Goal: Book appointment/travel/reservation

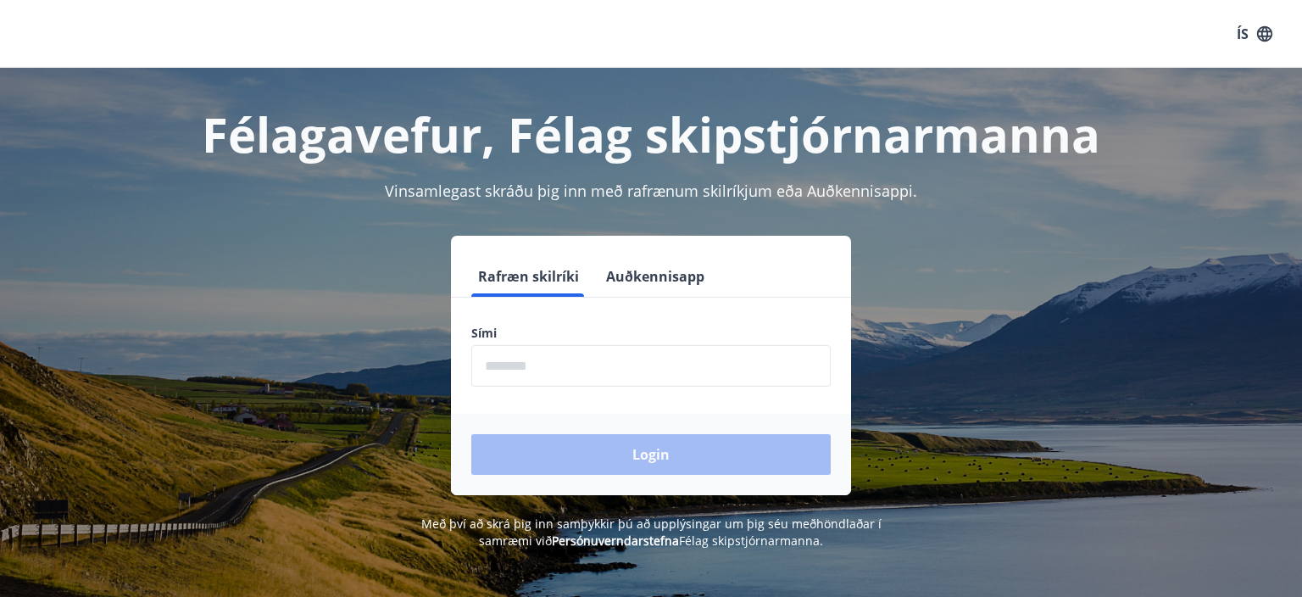
click at [526, 363] on input "phone" at bounding box center [650, 366] width 359 height 42
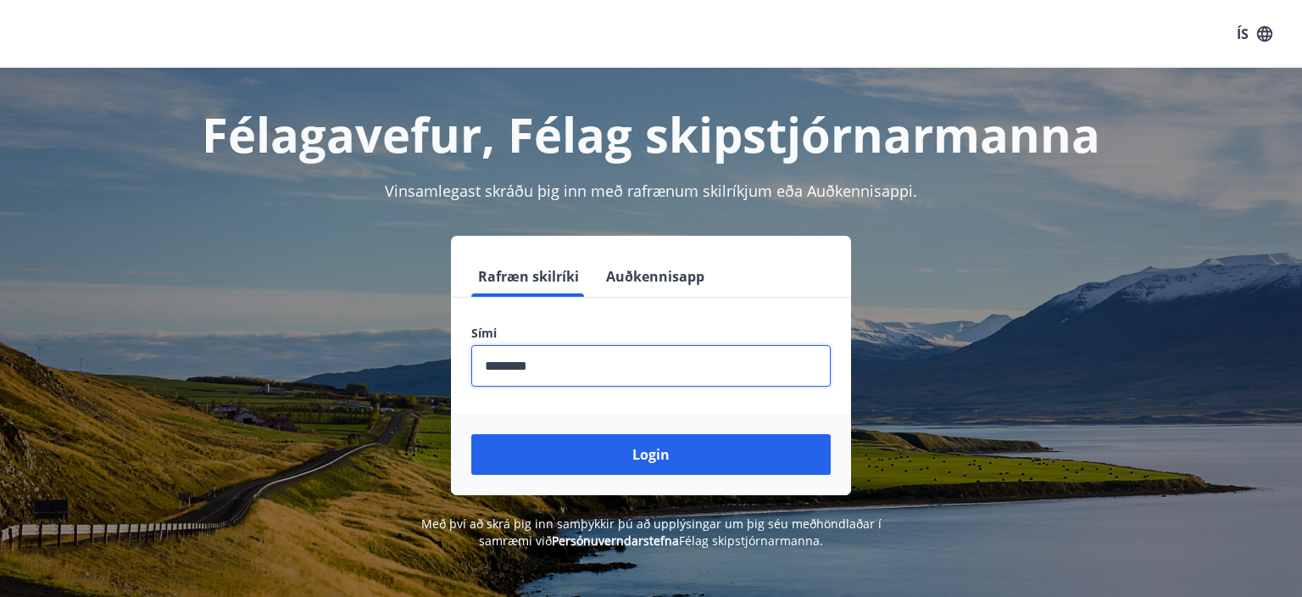
type input "********"
click at [471, 434] on button "Login" at bounding box center [650, 454] width 359 height 41
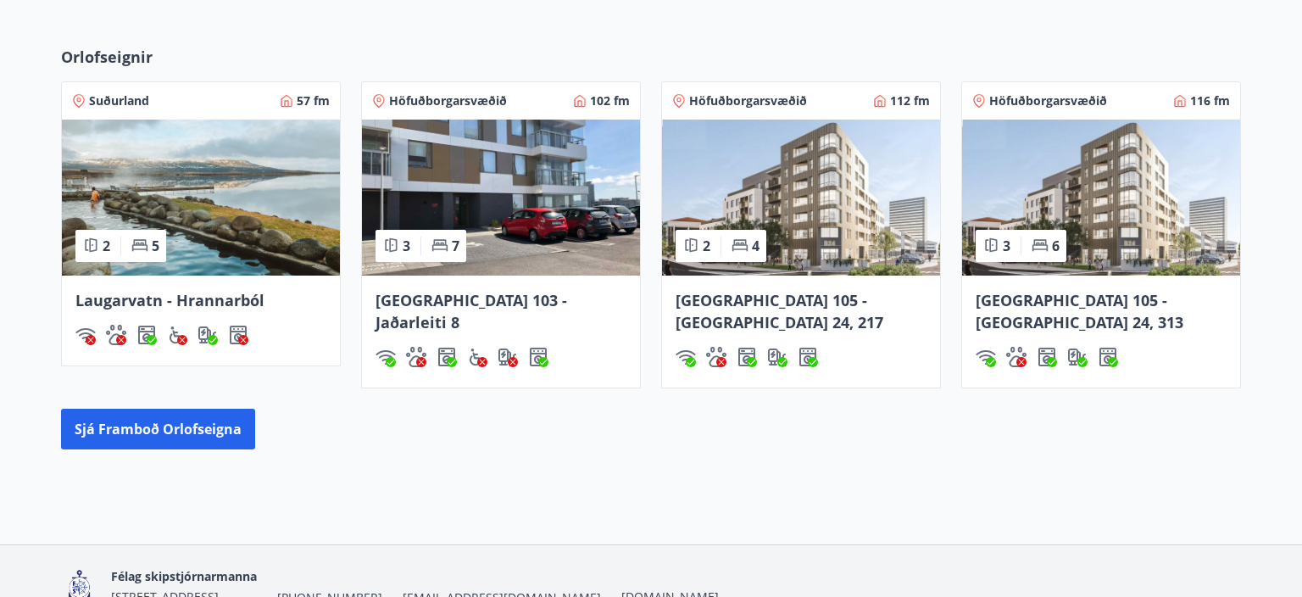
scroll to position [1061, 0]
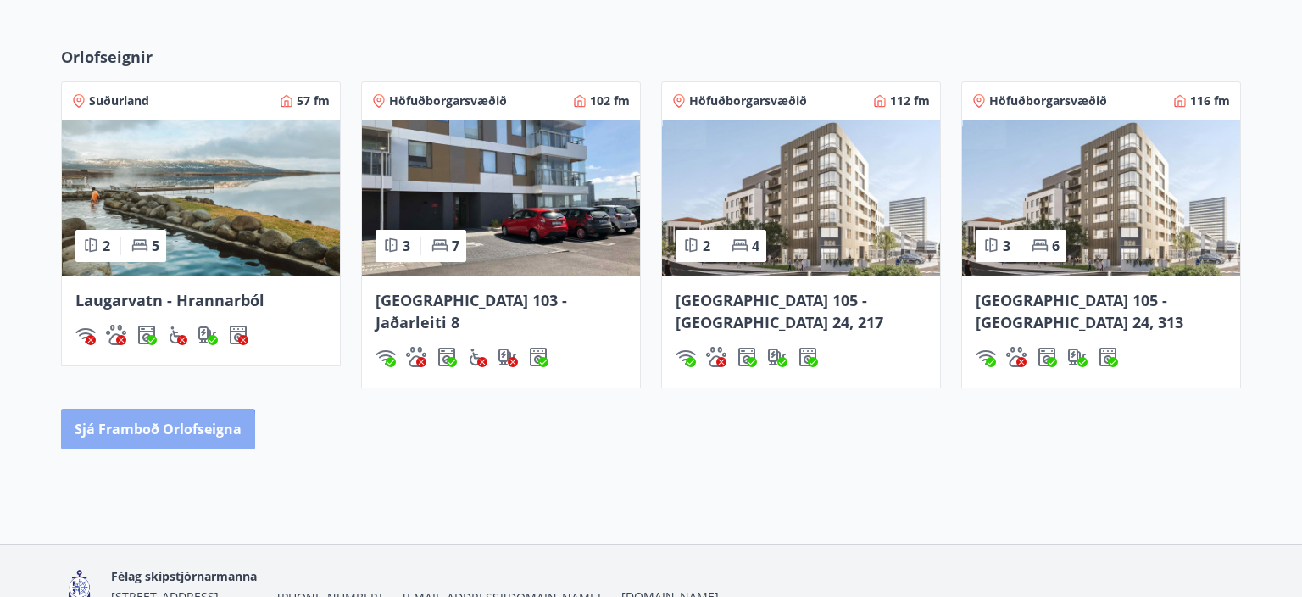
click at [106, 409] on button "Sjá framboð orlofseigna" at bounding box center [158, 429] width 194 height 41
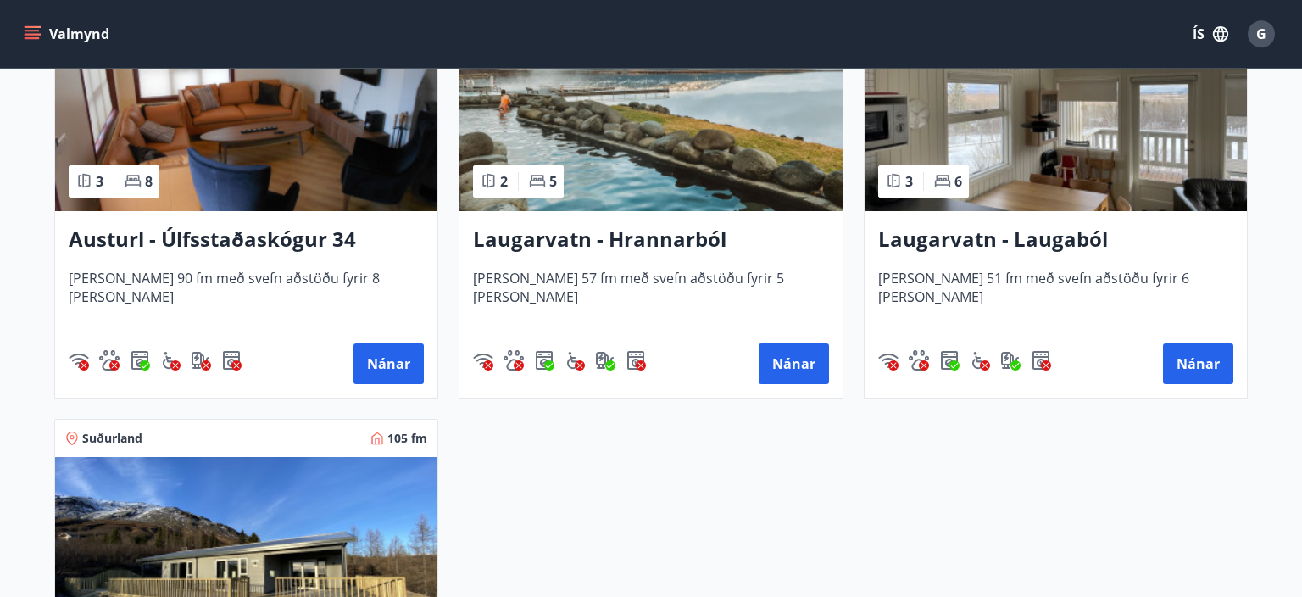
scroll to position [2725, 0]
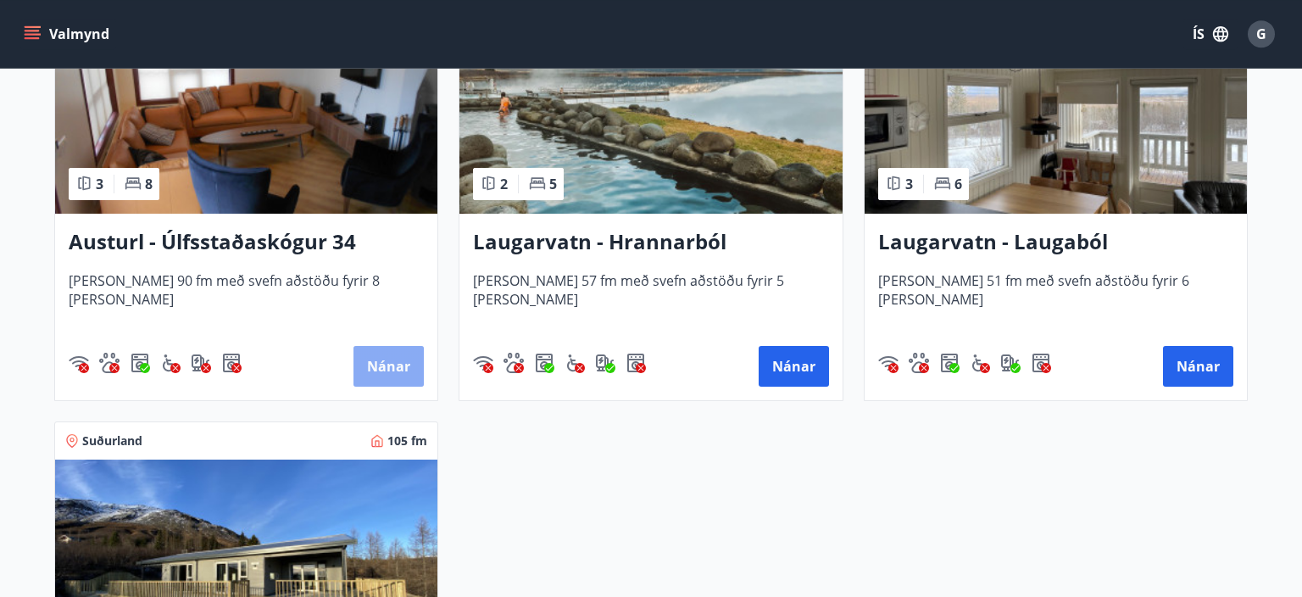
click at [385, 366] on button "Nánar" at bounding box center [389, 366] width 70 height 41
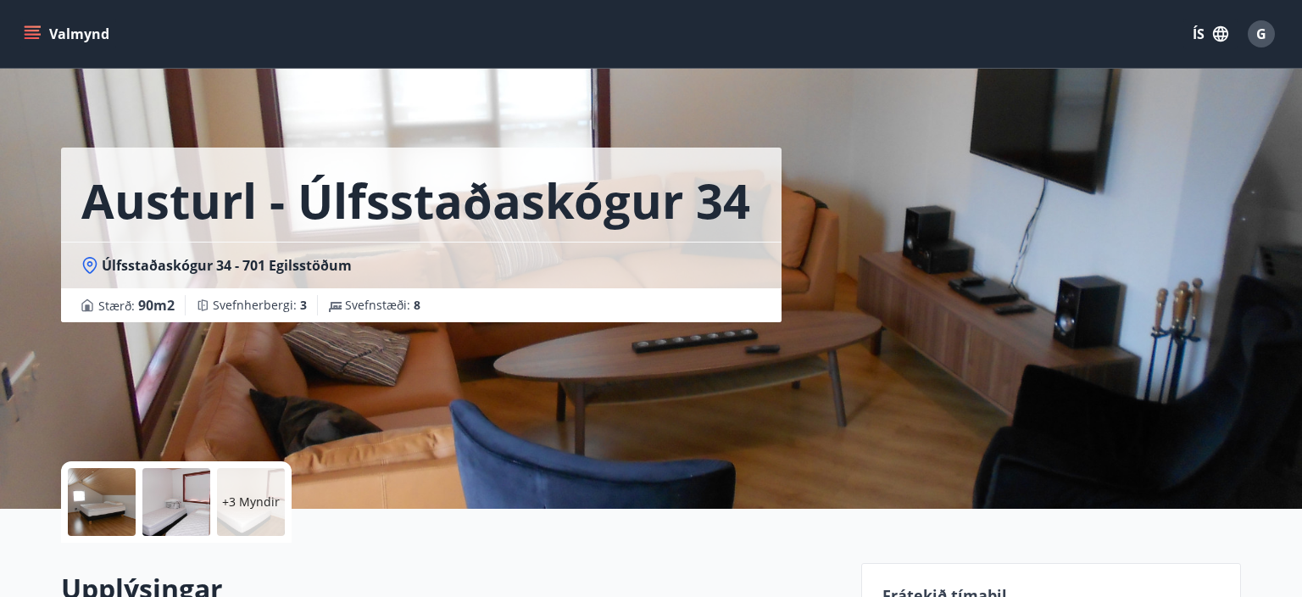
click at [64, 37] on button "Valmynd" at bounding box center [68, 34] width 96 height 31
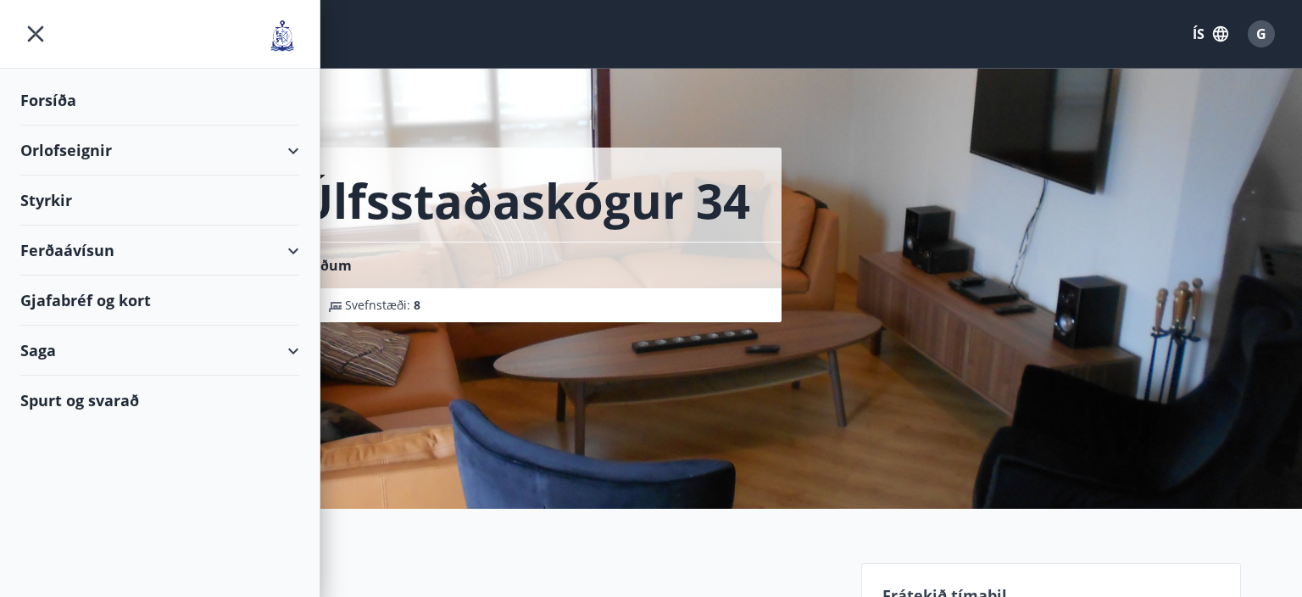
click at [291, 148] on div "Orlofseignir" at bounding box center [159, 150] width 279 height 50
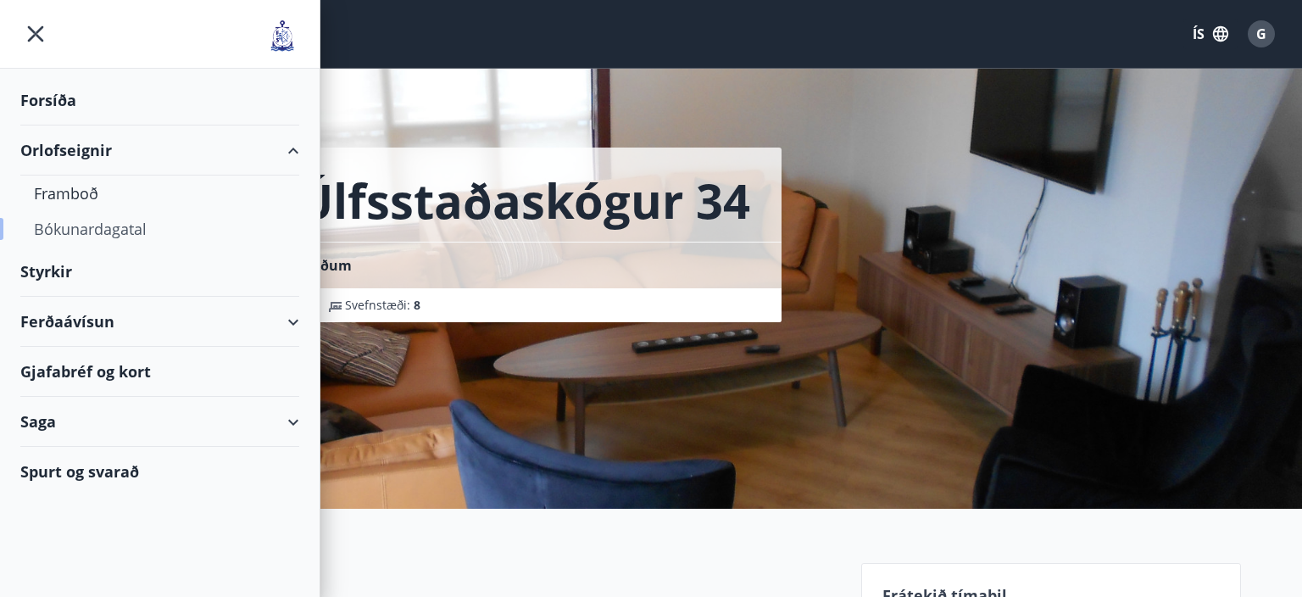
click at [86, 226] on div "Bókunardagatal" at bounding box center [160, 229] width 252 height 36
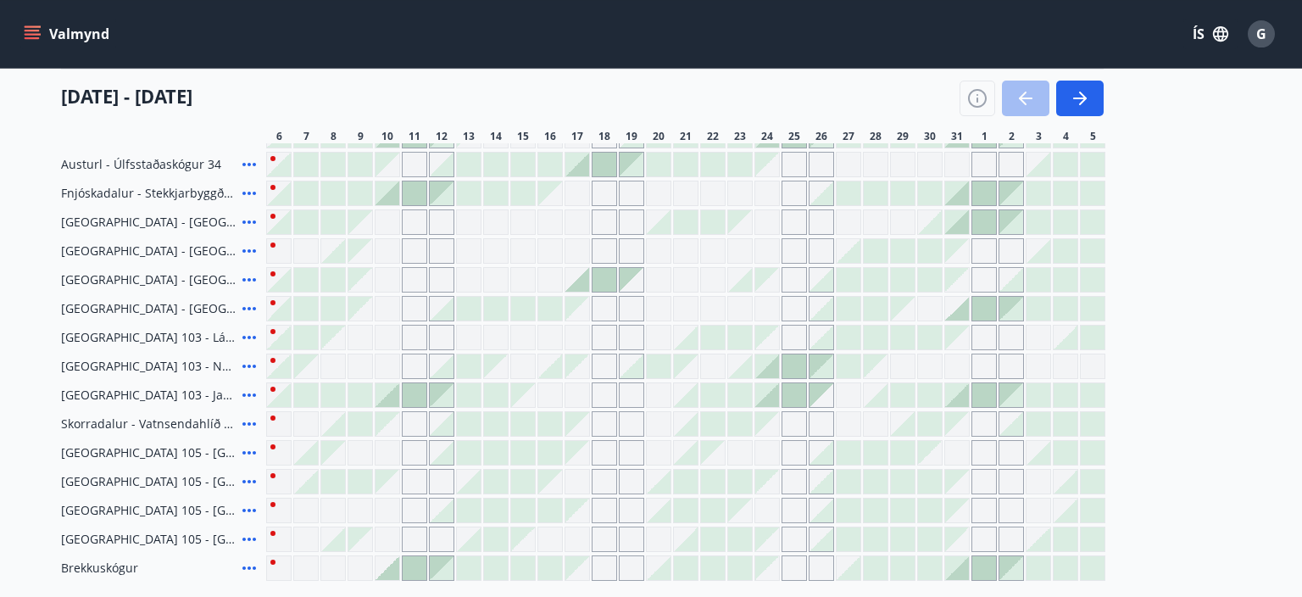
scroll to position [334, 0]
click at [576, 158] on div at bounding box center [577, 163] width 24 height 24
click at [579, 166] on div at bounding box center [577, 163] width 24 height 24
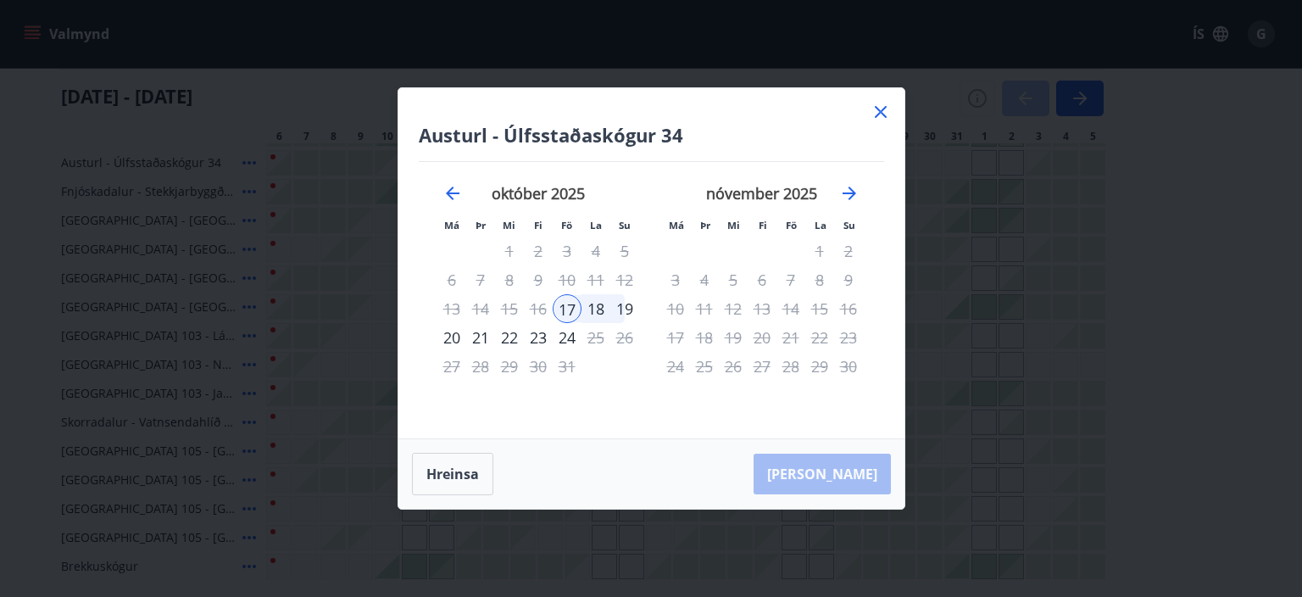
click at [456, 335] on div "20" at bounding box center [451, 337] width 29 height 29
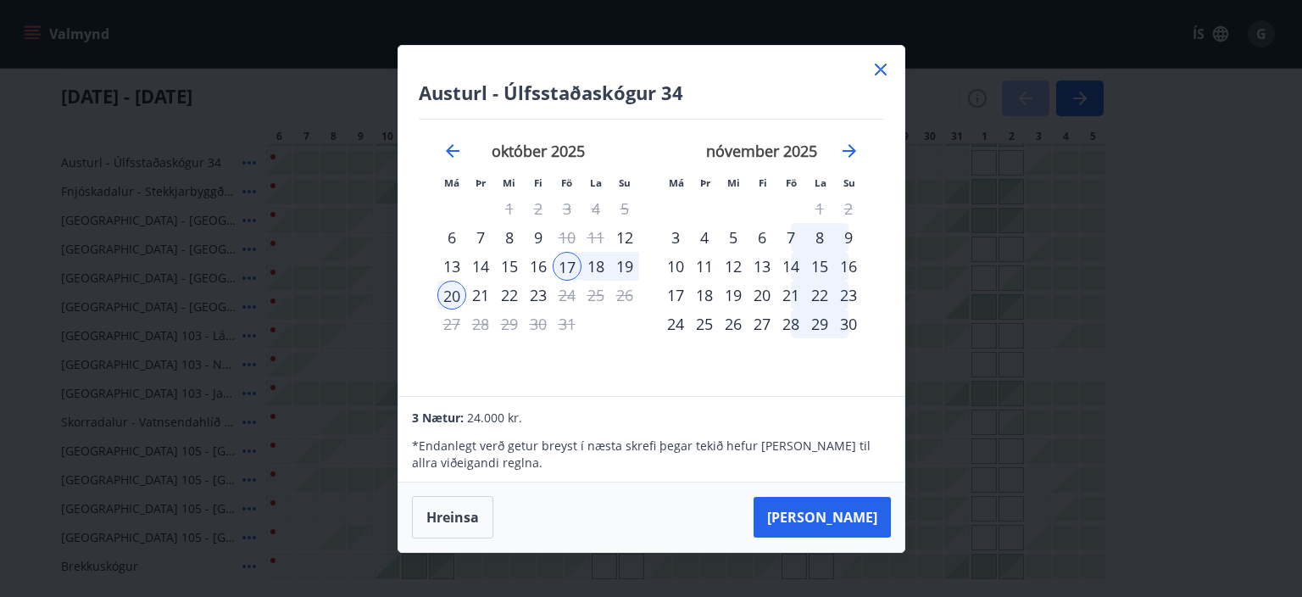
click at [478, 292] on div "21" at bounding box center [480, 295] width 29 height 29
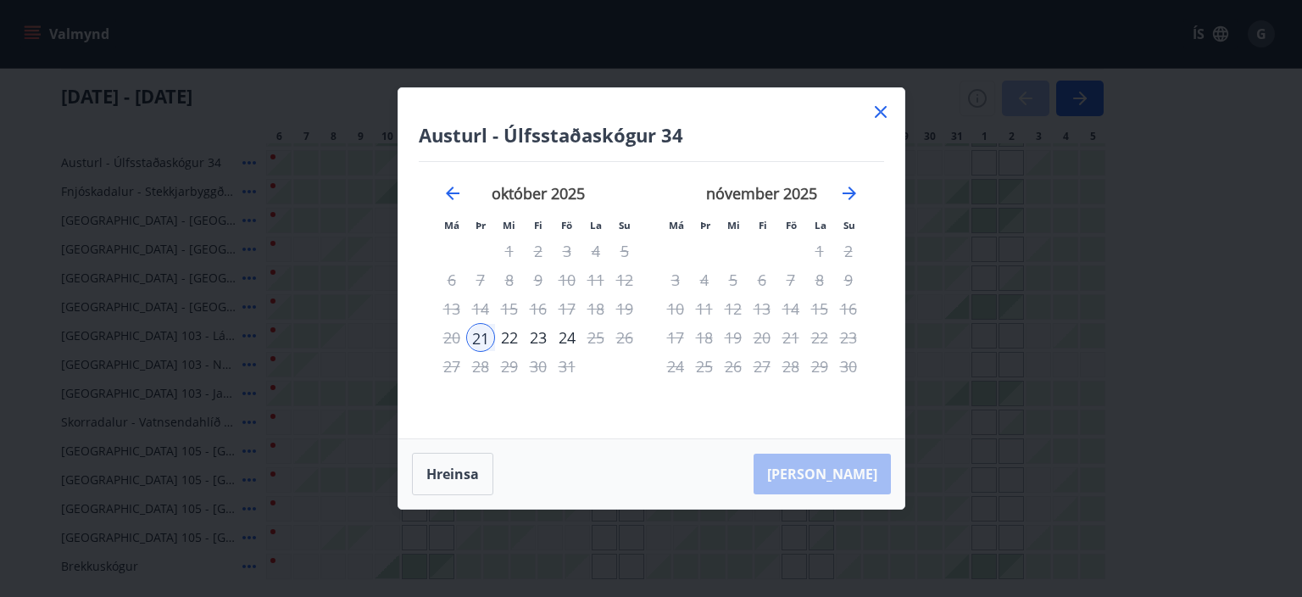
click at [595, 314] on div "18" at bounding box center [596, 308] width 29 height 29
click at [560, 316] on div "17" at bounding box center [567, 308] width 29 height 29
click at [443, 472] on button "Hreinsa" at bounding box center [452, 474] width 81 height 42
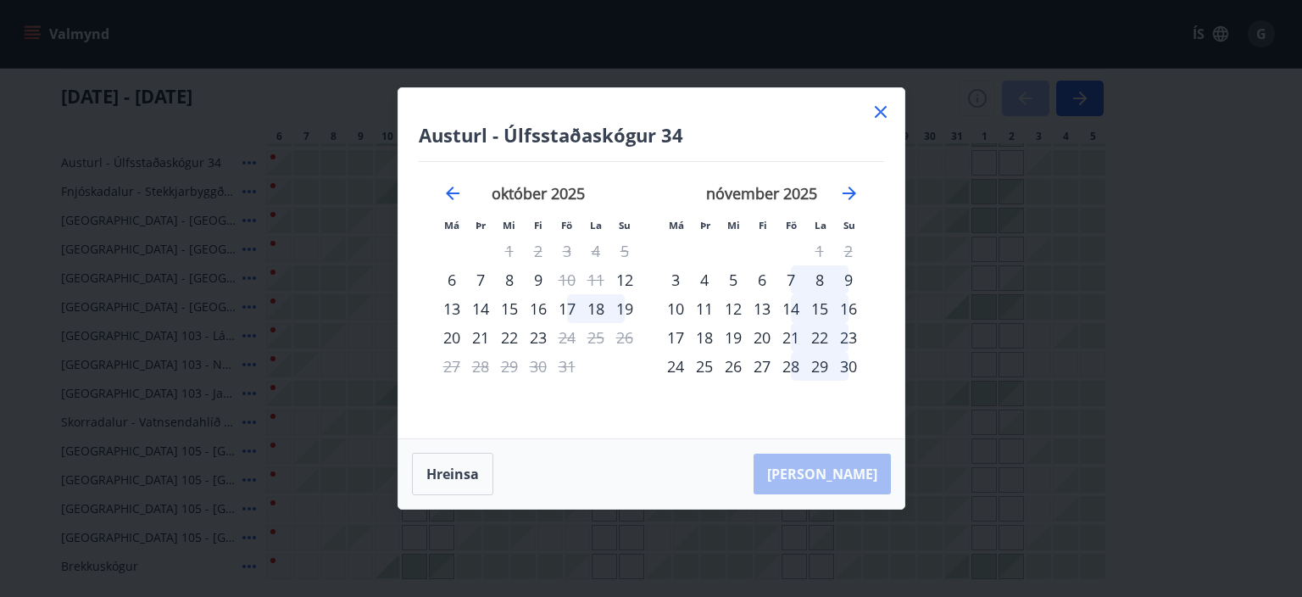
click at [573, 309] on div "17" at bounding box center [567, 308] width 29 height 29
click at [485, 337] on div "21" at bounding box center [480, 337] width 29 height 29
